Goal: Check status: Check status

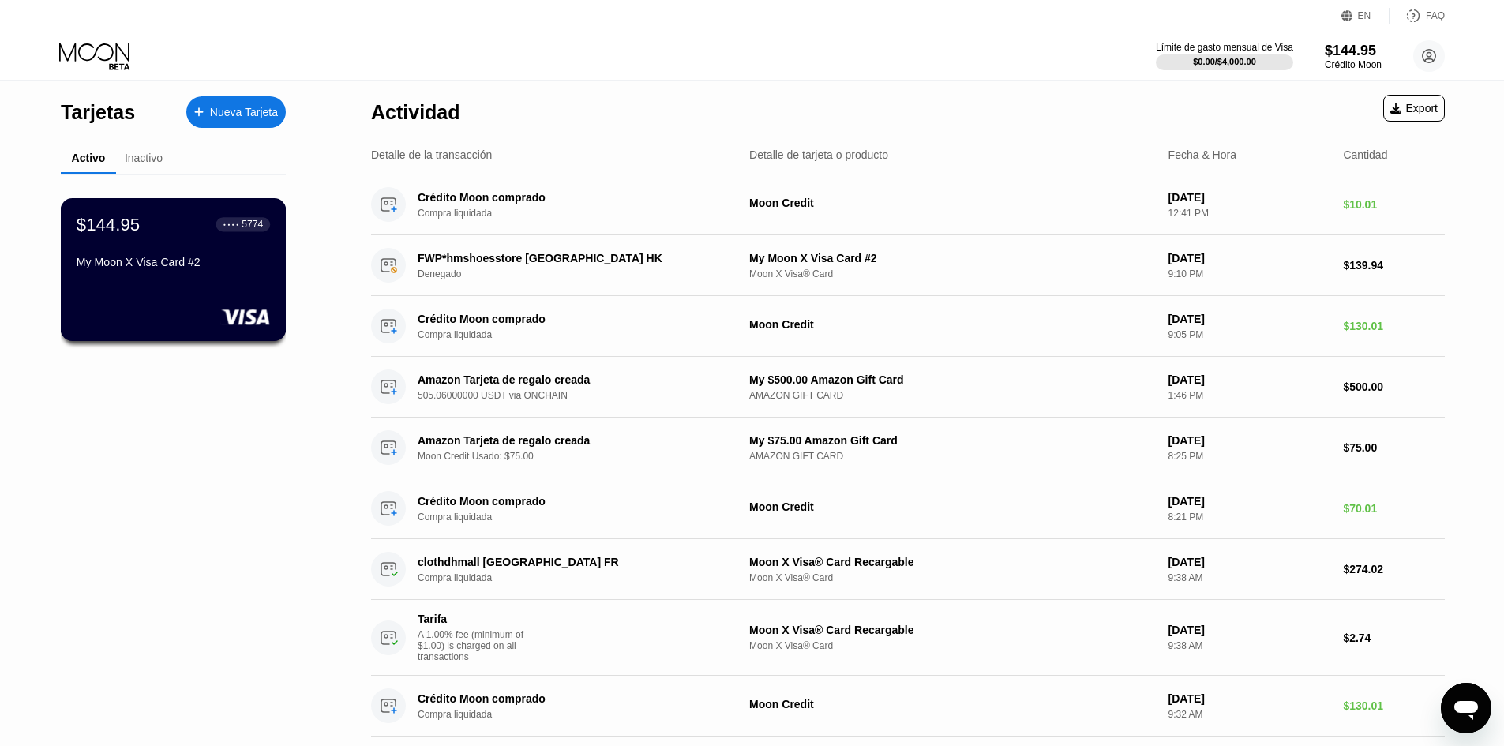
click at [182, 261] on div "My Moon X Visa Card #2" at bounding box center [173, 262] width 193 height 13
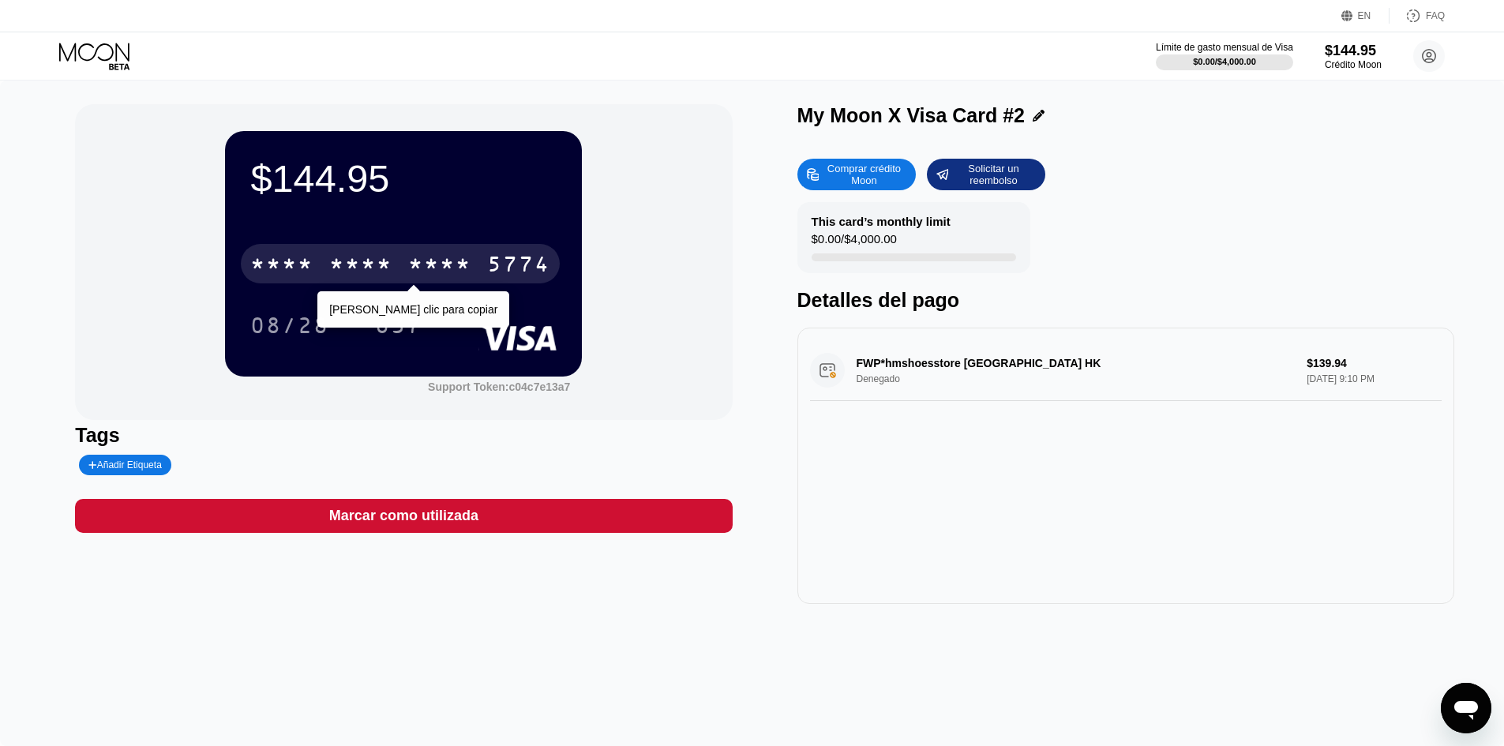
click at [451, 269] on div "* * * *" at bounding box center [439, 265] width 63 height 25
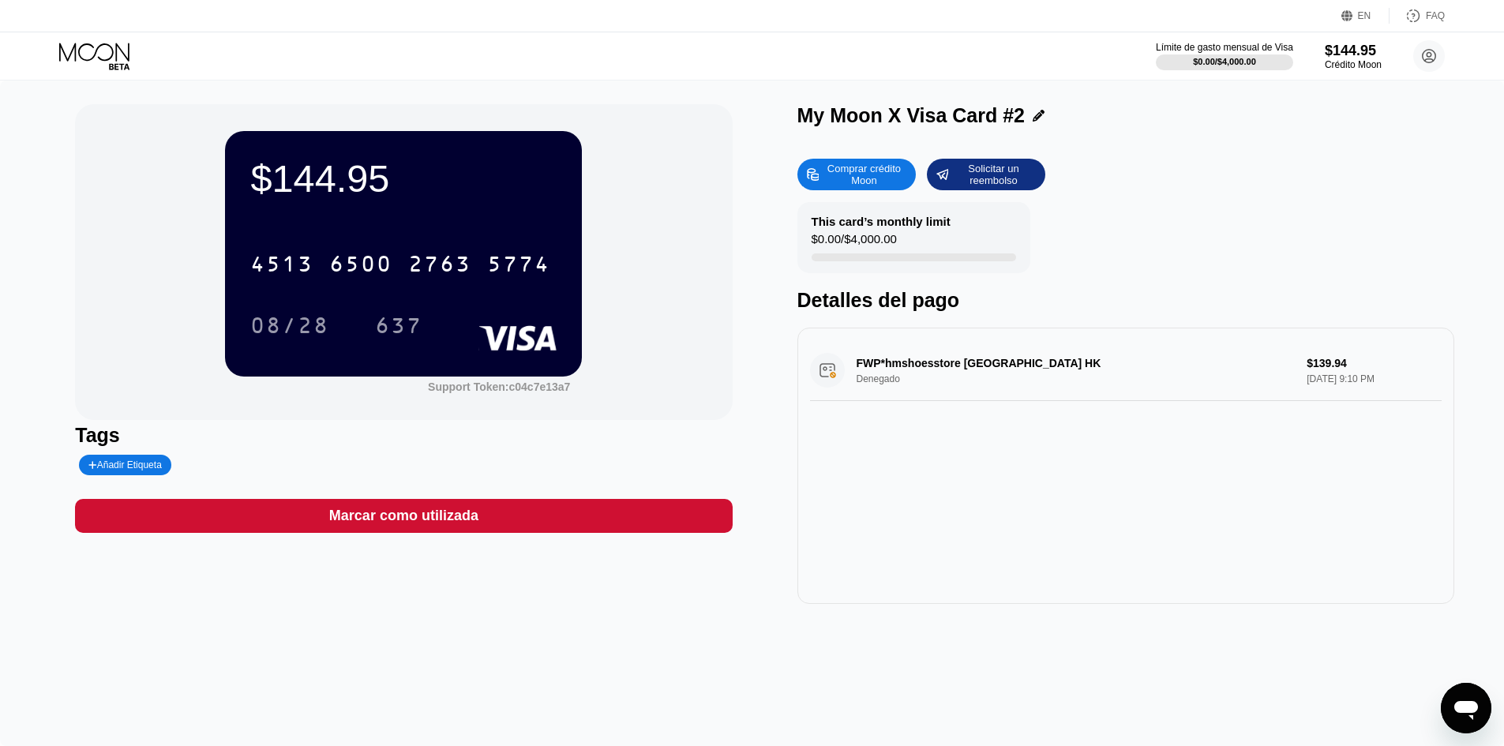
click at [98, 65] on icon at bounding box center [95, 57] width 73 height 28
